Goal: Transaction & Acquisition: Purchase product/service

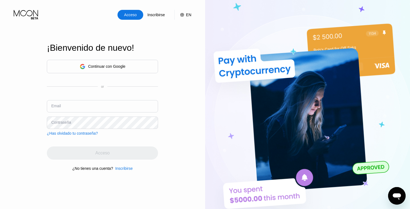
click at [177, 45] on div "Acceso Inscribirse EN Idioma Select an item Ahorrar ¡Bienvenido de nuevo! Conti…" at bounding box center [102, 115] width 205 height 230
click at [101, 66] on div "Continuar con Google" at bounding box center [106, 66] width 37 height 4
click at [130, 104] on input "text" at bounding box center [102, 106] width 111 height 12
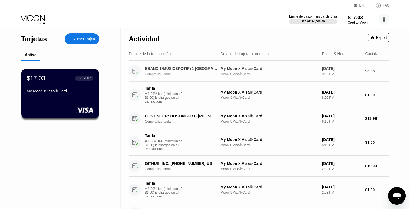
click at [178, 67] on div "EBANX 1*MUSICSPOTIFY1 [GEOGRAPHIC_DATA]" at bounding box center [181, 68] width 73 height 4
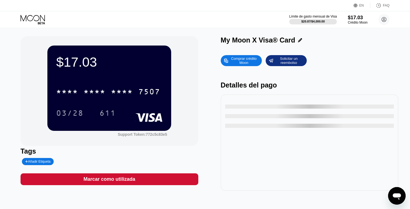
click at [37, 21] on icon at bounding box center [33, 20] width 25 height 10
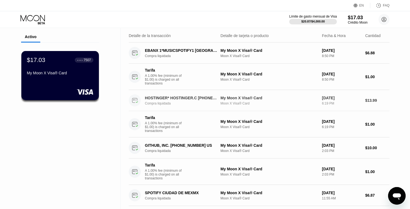
scroll to position [33, 0]
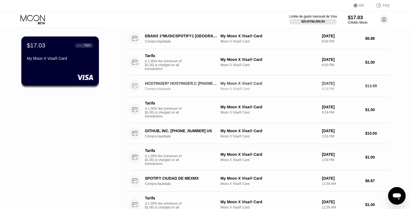
click at [187, 84] on div "HOSTINGER* HOSTINGER.C [PHONE_NUMBER] CY" at bounding box center [181, 83] width 73 height 4
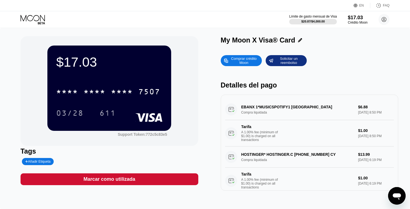
click at [38, 19] on icon at bounding box center [33, 20] width 25 height 10
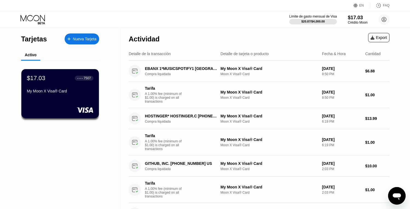
click at [39, 18] on icon at bounding box center [33, 20] width 25 height 10
click at [34, 19] on icon at bounding box center [33, 20] width 25 height 10
click at [352, 21] on div "Crédito Moon" at bounding box center [358, 23] width 20 height 4
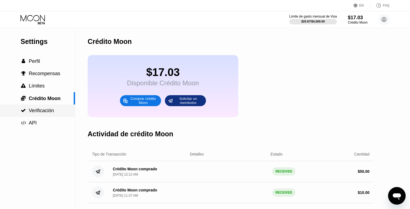
click at [30, 109] on span "Verificación" at bounding box center [41, 110] width 25 height 5
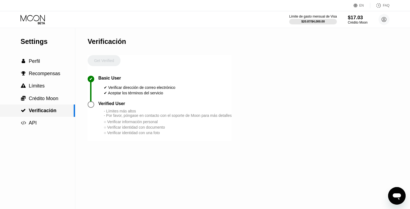
click at [37, 100] on span "Crédito Moon" at bounding box center [44, 98] width 30 height 5
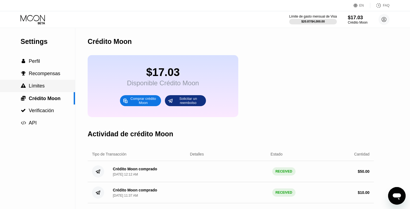
click at [37, 88] on span "Límites" at bounding box center [37, 85] width 16 height 5
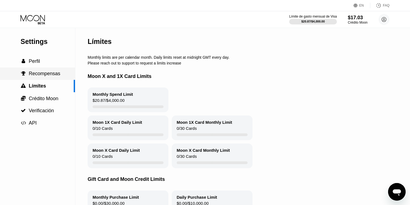
click at [39, 75] on span "Recompensas" at bounding box center [45, 73] width 32 height 5
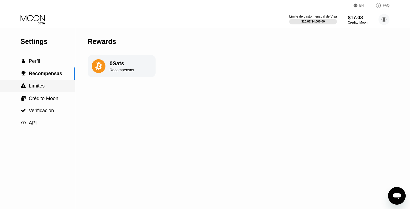
click at [32, 87] on span "Límites" at bounding box center [37, 85] width 16 height 5
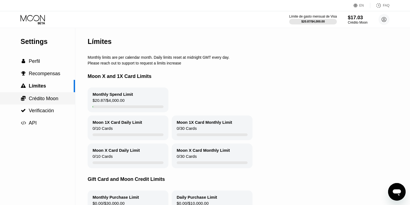
click at [41, 100] on span "Crédito Moon" at bounding box center [44, 98] width 30 height 5
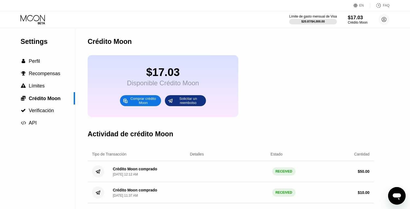
click at [144, 103] on div "Comprar crédito Moon" at bounding box center [143, 100] width 30 height 9
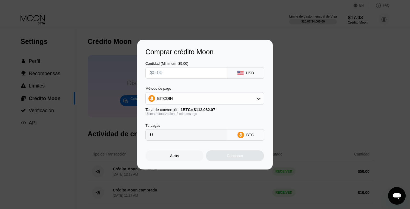
click at [173, 74] on input "text" at bounding box center [186, 72] width 73 height 11
click at [177, 155] on div "Atrás" at bounding box center [174, 156] width 9 height 4
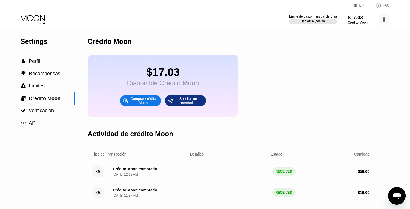
click at [262, 95] on div "$17.03 Disponible Crédito Moon Comprar crédito Moon Solicitar un reembolso" at bounding box center [231, 86] width 286 height 62
click at [130, 99] on div "Comprar crédito Moon" at bounding box center [143, 100] width 30 height 9
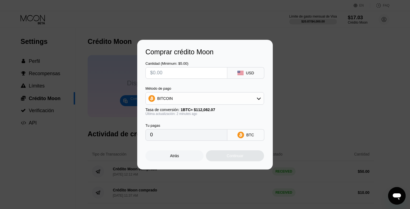
click at [247, 73] on div "USD" at bounding box center [250, 73] width 8 height 4
click at [260, 95] on div "BITCOIN" at bounding box center [205, 98] width 118 height 11
click at [211, 87] on div "Método de pago" at bounding box center [205, 88] width 119 height 4
click at [179, 83] on div "Cantidad (Minimum: $5.00) USD Método de pago BITCOIN BITCOIN USDT on TRON Tasa …" at bounding box center [205, 98] width 119 height 85
click at [188, 67] on input "text" at bounding box center [186, 72] width 73 height 11
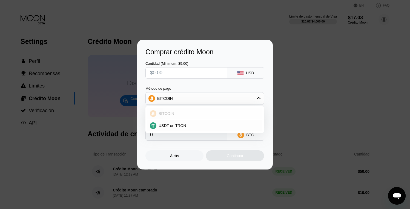
click at [216, 110] on div "BITCOIN" at bounding box center [204, 113] width 115 height 11
click at [193, 74] on input "text" at bounding box center [186, 72] width 73 height 11
click at [180, 158] on div "Atrás" at bounding box center [175, 155] width 58 height 11
